Goal: Information Seeking & Learning: Learn about a topic

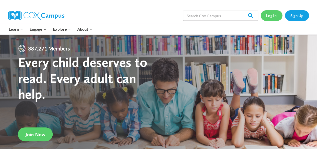
click at [270, 15] on link "Log In" at bounding box center [272, 15] width 22 height 10
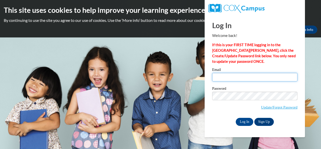
type input "e047403@muscogee.k12.ga.us"
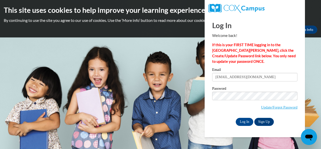
click at [248, 80] on input "e047403@muscogee.k12.ga.us" at bounding box center [254, 77] width 85 height 9
click at [249, 124] on input "Log In" at bounding box center [245, 122] width 18 height 8
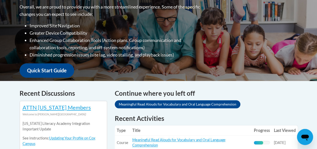
scroll to position [176, 0]
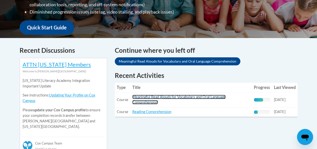
click at [156, 97] on link "Meaningful Read Alouds for Vocabulary and Oral Language Comprehension" at bounding box center [178, 100] width 93 height 10
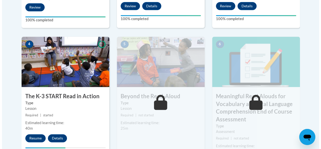
scroll to position [326, 0]
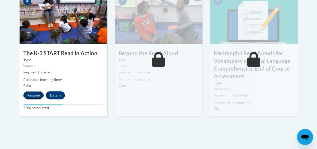
click at [43, 95] on button "Resume" at bounding box center [33, 95] width 20 height 8
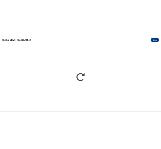
scroll to position [0, 0]
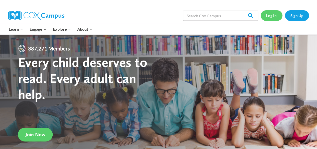
click at [273, 15] on link "Log In" at bounding box center [272, 15] width 22 height 10
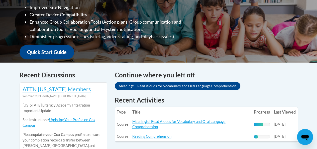
scroll to position [201, 0]
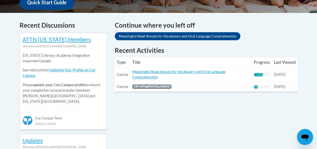
click at [150, 87] on link "Reading Comprehension" at bounding box center [151, 86] width 39 height 4
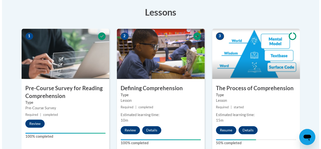
scroll to position [201, 0]
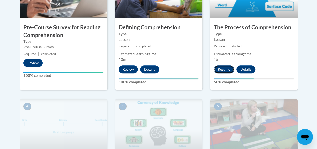
click at [221, 70] on button "Resume" at bounding box center [224, 69] width 20 height 8
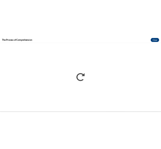
scroll to position [0, 0]
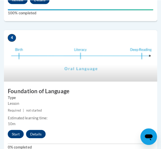
scroll to position [577, 0]
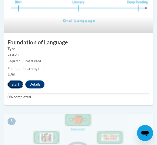
click at [15, 84] on button "Start" at bounding box center [16, 84] width 16 height 8
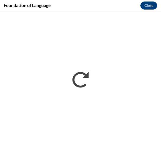
scroll to position [0, 0]
